Goal: Task Accomplishment & Management: Manage account settings

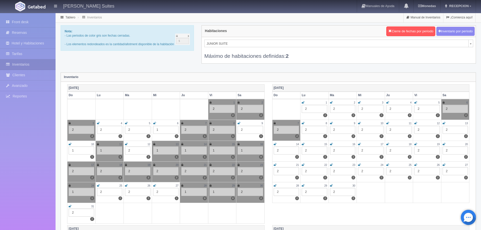
scroll to position [54, 0]
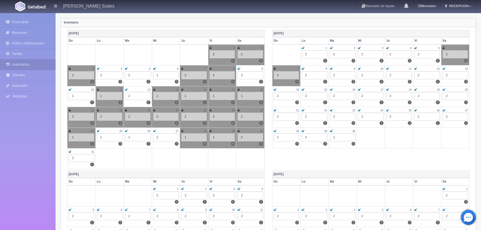
click at [305, 149] on div "Septiembre 2025 Do Lu Ma Mi Ju Vi Sa 1 2 2 2 2 2 3 2 2 4 2 2 5 2 2 6 2 2 7 2 2 …" at bounding box center [370, 90] width 205 height 120
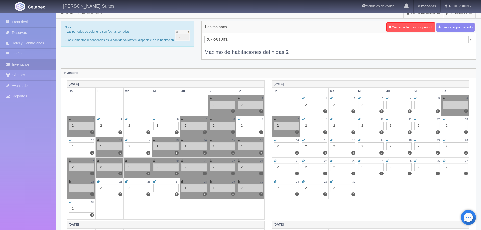
scroll to position [0, 0]
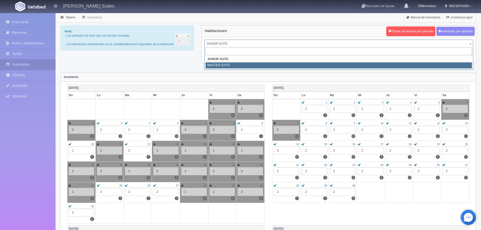
select select "305"
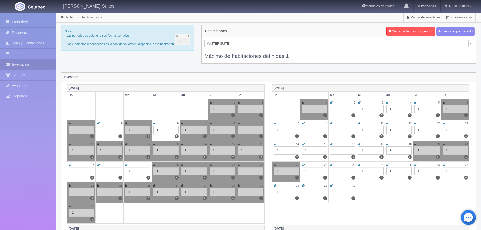
click at [210, 184] on icon at bounding box center [210, 185] width 2 height 3
click at [239, 186] on div "30" at bounding box center [249, 185] width 25 height 4
click at [238, 184] on icon at bounding box center [238, 185] width 2 height 3
click at [240, 185] on div "30" at bounding box center [249, 185] width 25 height 4
click at [238, 187] on icon at bounding box center [238, 185] width 3 height 3
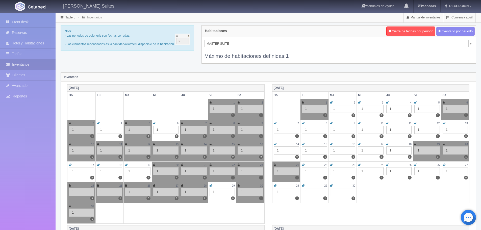
click at [211, 185] on icon at bounding box center [210, 185] width 3 height 3
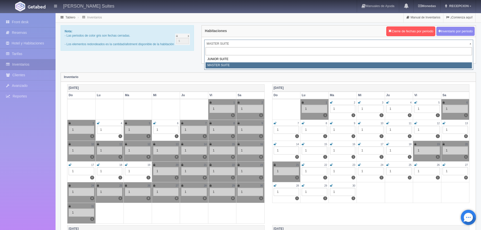
drag, startPoint x: 210, startPoint y: 40, endPoint x: 211, endPoint y: 46, distance: 6.1
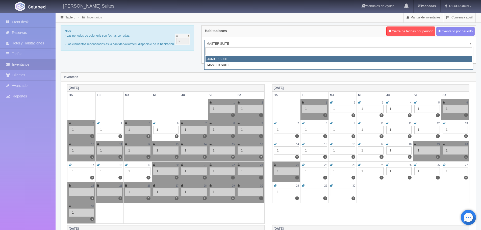
select select "304"
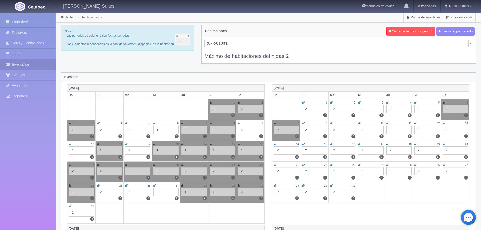
click at [238, 184] on icon at bounding box center [238, 185] width 2 height 3
click at [207, 185] on td "28 1 0" at bounding box center [194, 192] width 28 height 21
click at [210, 184] on icon at bounding box center [210, 185] width 2 height 3
click at [245, 192] on div "2" at bounding box center [249, 192] width 25 height 8
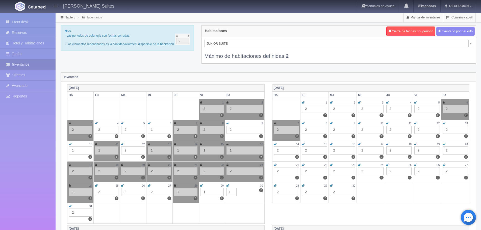
type input "1"
click at [277, 215] on div "Agosto 2025 Do Lu Ma Mi Ju Vi Sa 1 2 2 2 2 2 3 2 2 4 2 2 5 2 2 6 1 0 7 2 1 8 2 …" at bounding box center [267, 154] width 409 height 141
click at [265, 67] on div "Habitaciones Cierre de fechas por periodo Inventario por periodo JUNIOR SUITE J…" at bounding box center [339, 47] width 282 height 45
click at [242, 124] on div "9" at bounding box center [244, 123] width 36 height 4
click at [143, 115] on td at bounding box center [133, 109] width 26 height 21
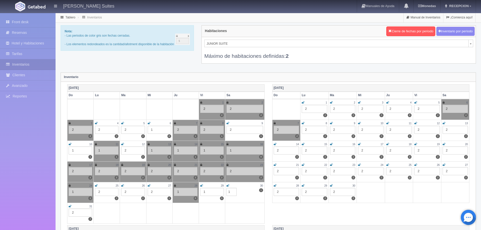
click at [166, 113] on td at bounding box center [159, 109] width 26 height 21
click at [183, 107] on td at bounding box center [185, 109] width 26 height 21
click at [233, 190] on input "1" at bounding box center [231, 192] width 10 height 8
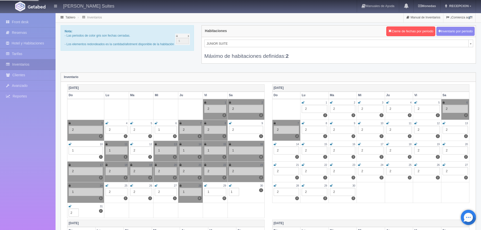
click at [394, 58] on div "Máximo de habitaciones definidas: 2" at bounding box center [338, 53] width 269 height 12
select select "305"
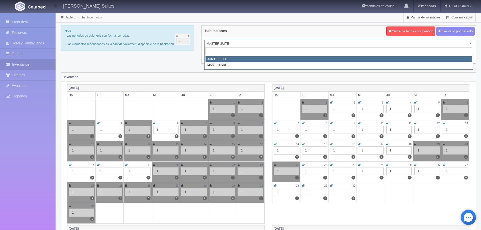
select select "304"
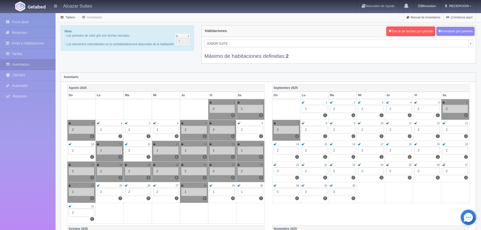
click at [196, 13] on div "Tablero Inventarios Manual de Inventarios ¡Comienza aquí!" at bounding box center [267, 18] width 425 height 10
